Goal: Information Seeking & Learning: Learn about a topic

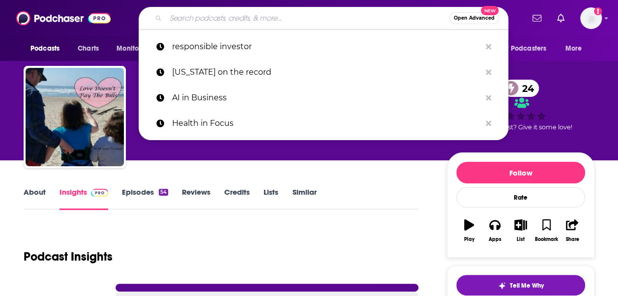
click at [268, 13] on input "Search podcasts, credits, & more..." at bounding box center [308, 18] width 284 height 16
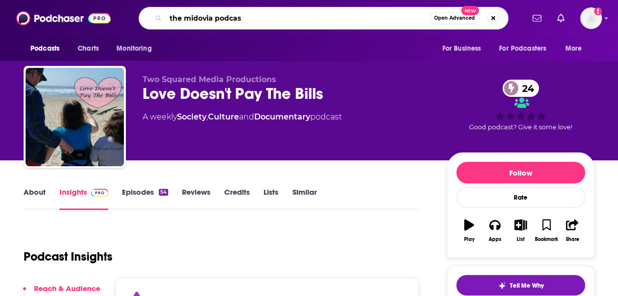
type input "the midovia podcast"
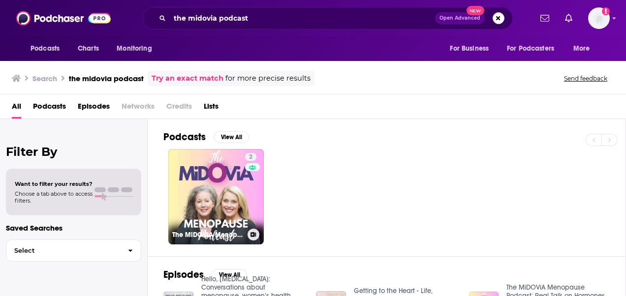
click at [206, 247] on div "Podcasts View All 2 The MiDOViA Menopause Podcast: Real Talk on Hormones, Work,…" at bounding box center [394, 187] width 462 height 137
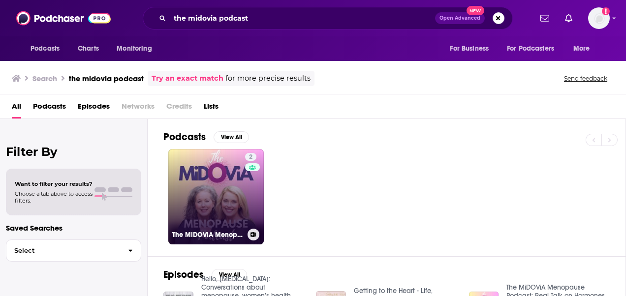
click at [203, 204] on link "2 The MiDOViA Menopause Podcast: Real Talk on Hormones, Work, and Wellness for …" at bounding box center [215, 196] width 95 height 95
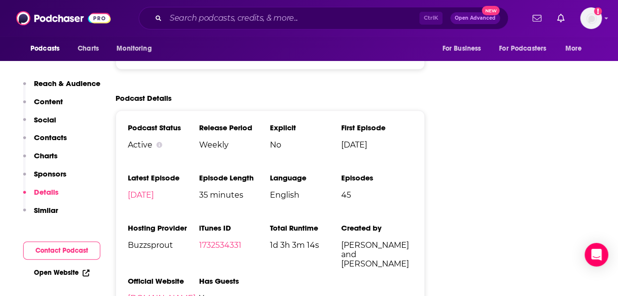
scroll to position [1043, 0]
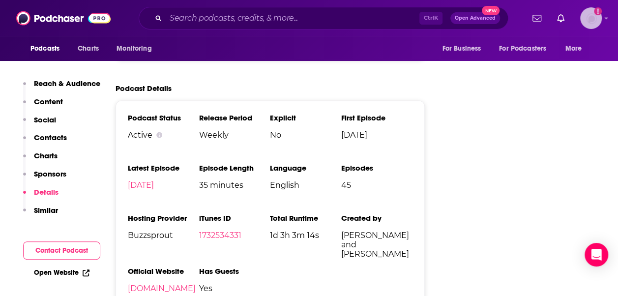
click at [606, 19] on icon "Show profile menu" at bounding box center [606, 19] width 3 height 2
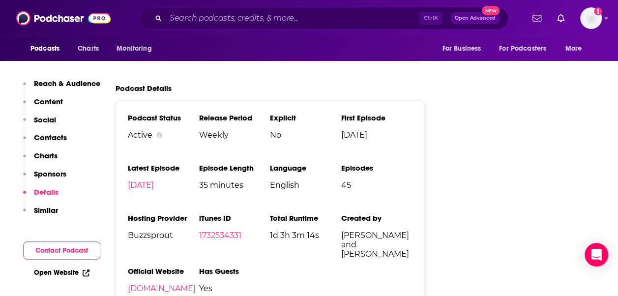
click at [68, 83] on p "Reach & Audience" at bounding box center [67, 83] width 66 height 9
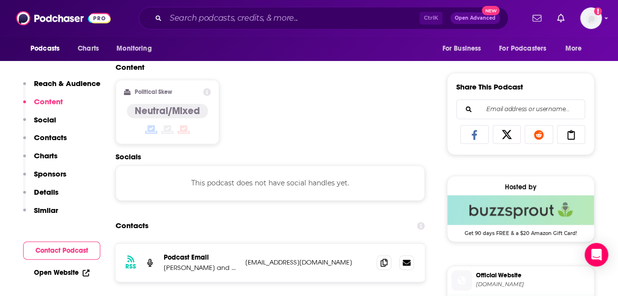
scroll to position [603, 0]
